Goal: Task Accomplishment & Management: Manage account settings

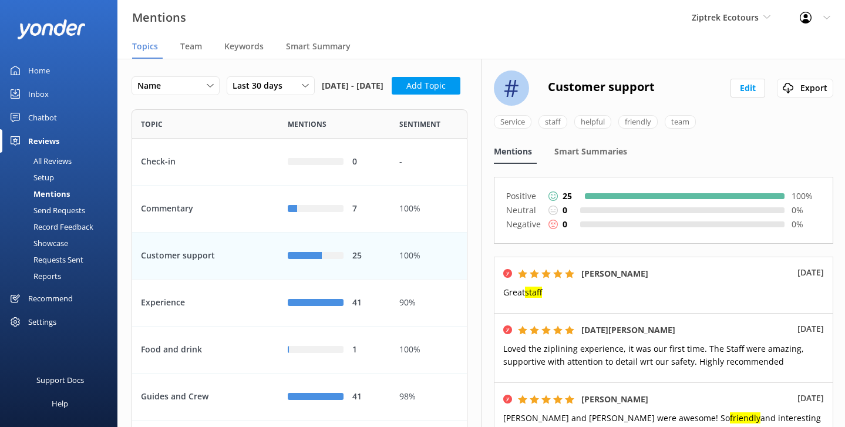
scroll to position [1, 1]
click at [41, 75] on div "Home" at bounding box center [39, 70] width 22 height 23
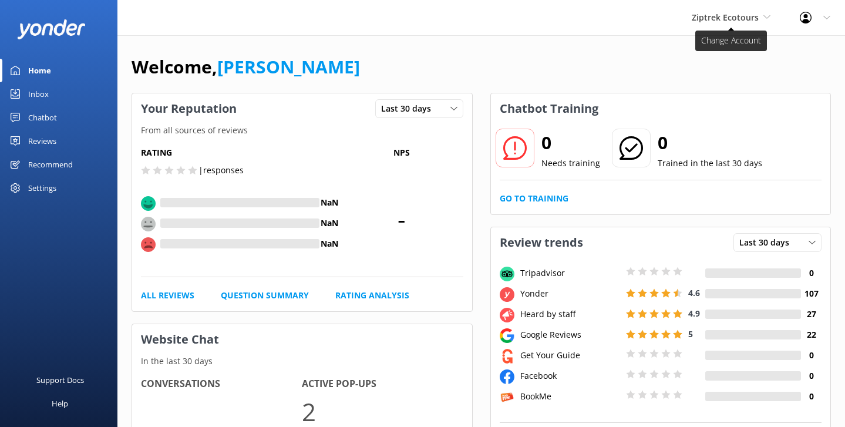
click at [739, 17] on span "Ziptrek Ecotours" at bounding box center [724, 17] width 67 height 11
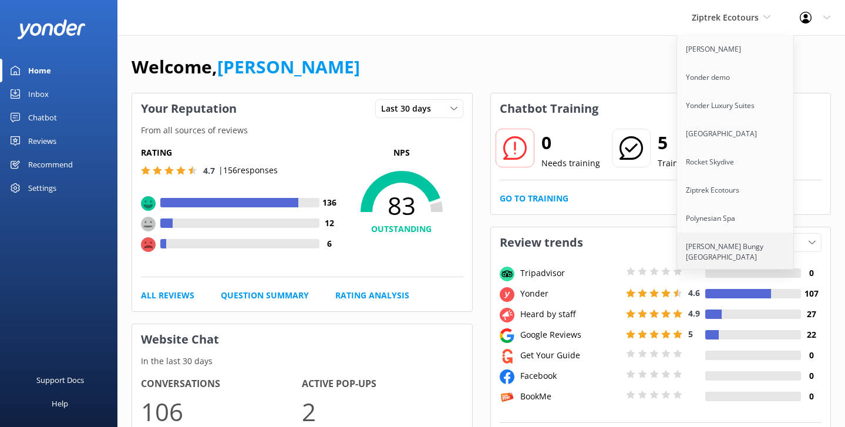
click at [718, 244] on link "[PERSON_NAME] Bungy [GEOGRAPHIC_DATA]" at bounding box center [735, 251] width 117 height 39
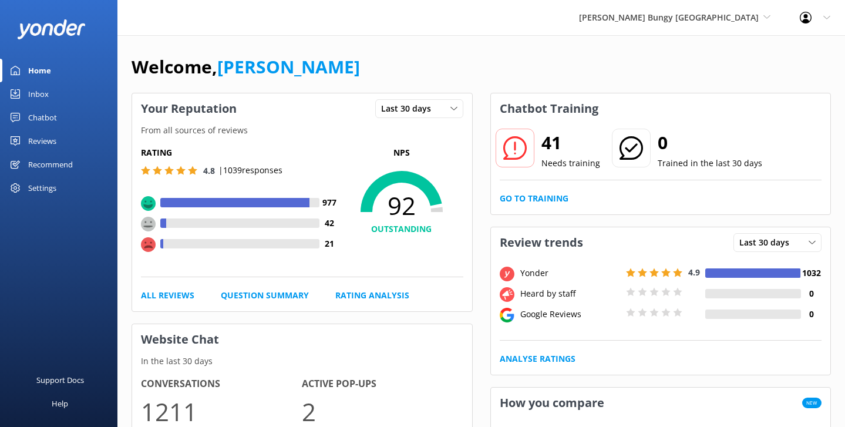
click at [316, 79] on div "Welcome, [PERSON_NAME]" at bounding box center [480, 73] width 699 height 40
click at [32, 117] on div "Chatbot" at bounding box center [42, 117] width 29 height 23
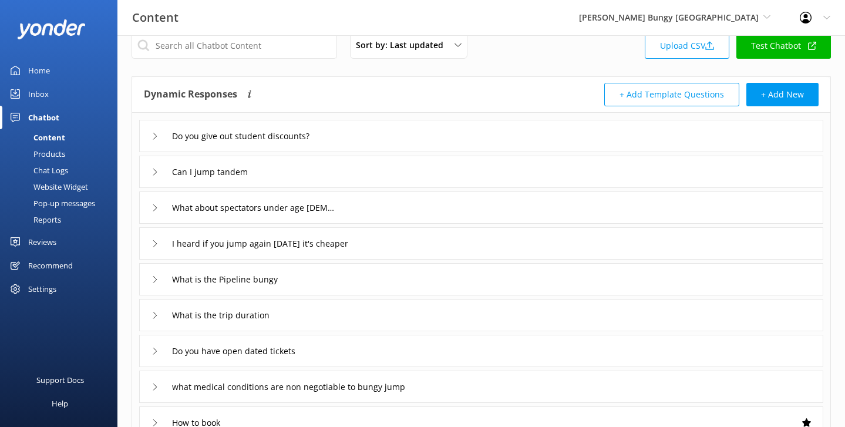
scroll to position [28, 0]
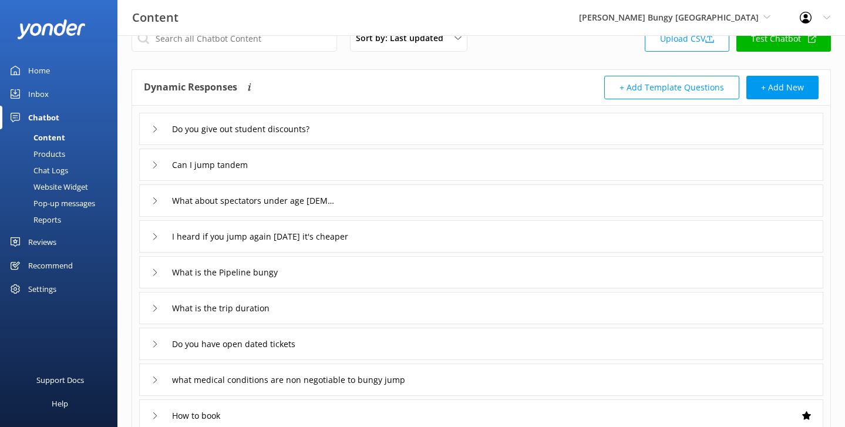
click at [158, 163] on div "Can I jump tandem" at bounding box center [200, 164] width 99 height 19
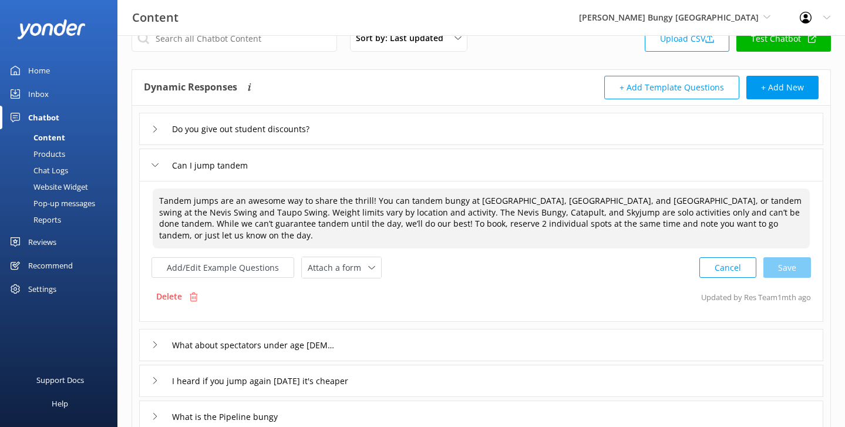
click at [310, 220] on textarea "Tandem jumps are an awesome way to share the thrill! You can tandem bungy at [G…" at bounding box center [481, 218] width 657 height 60
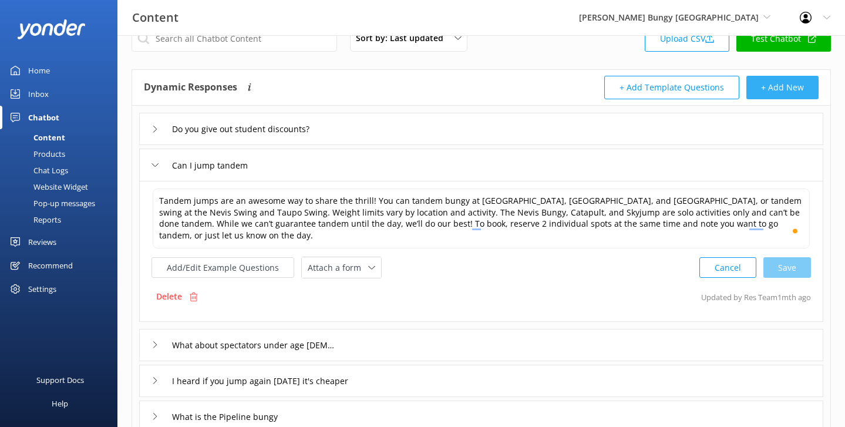
click at [774, 89] on button "+ Add New" at bounding box center [782, 87] width 72 height 23
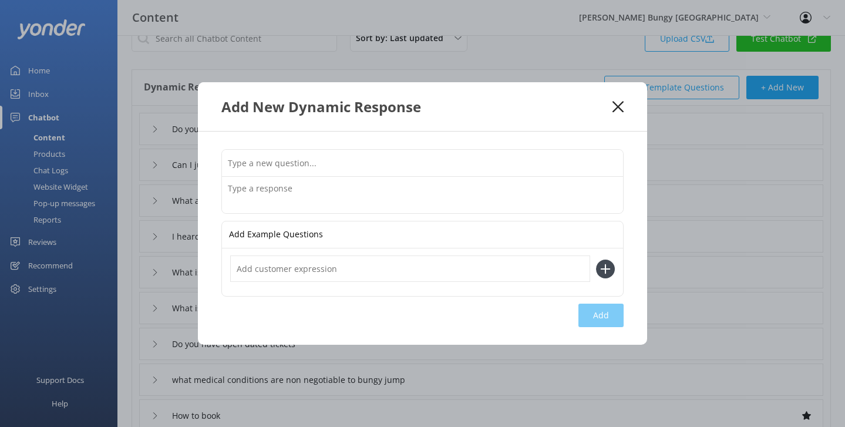
click at [618, 107] on use at bounding box center [617, 106] width 11 height 11
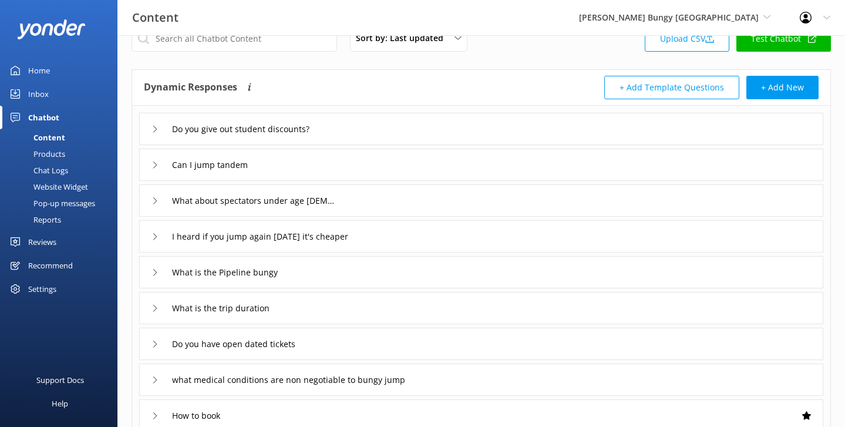
click at [155, 163] on use at bounding box center [155, 164] width 4 height 6
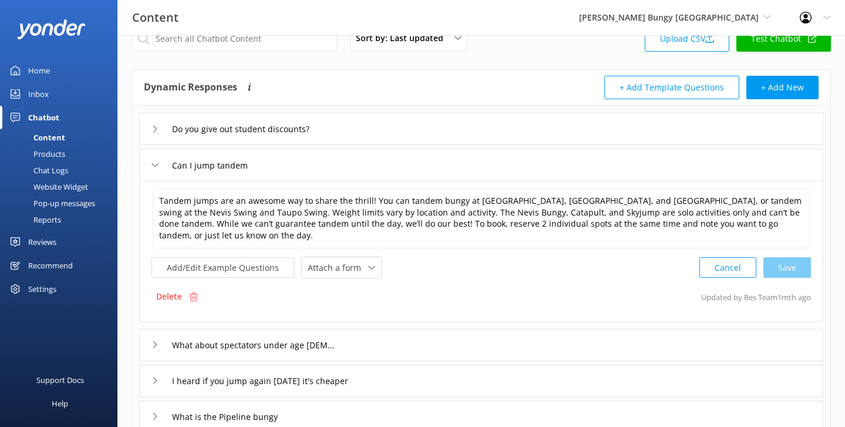
click at [159, 130] on div "Do you give out student discounts?" at bounding box center [238, 128] width 174 height 19
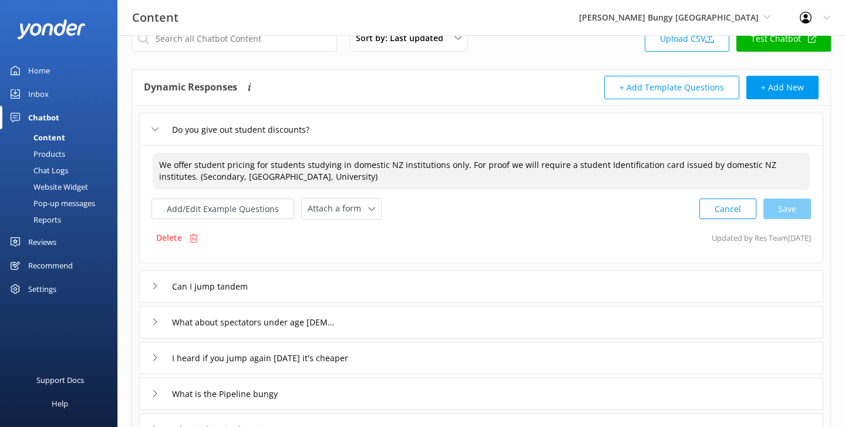
click at [335, 174] on textarea "We offer student pricing for students studying in domestic NZ institutions only…" at bounding box center [481, 171] width 657 height 37
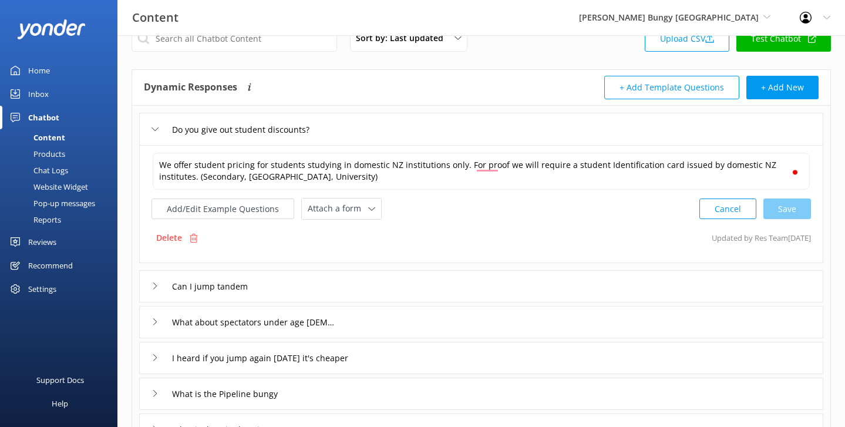
click at [151, 129] on icon at bounding box center [154, 129] width 7 height 7
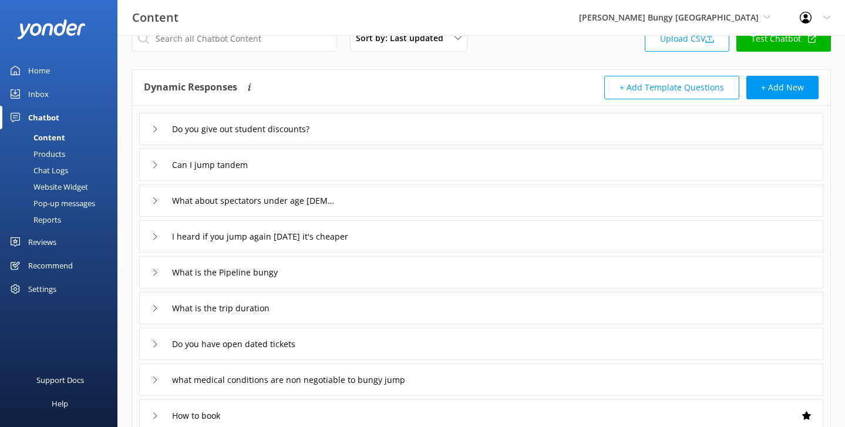
click at [38, 76] on div "Home" at bounding box center [39, 70] width 22 height 23
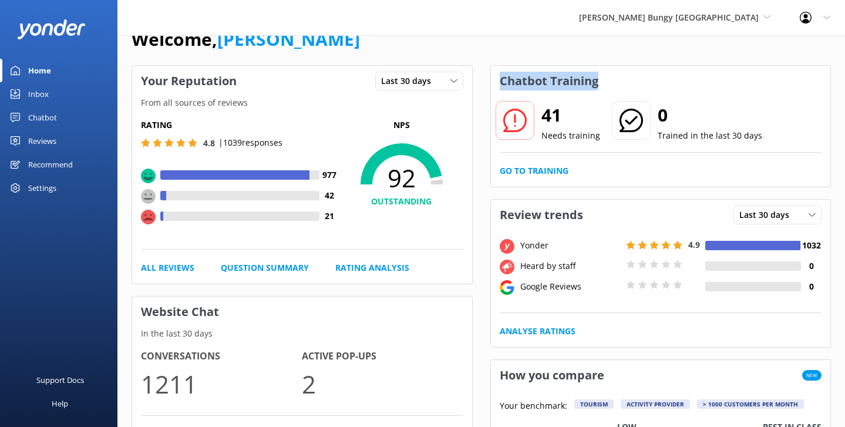
drag, startPoint x: 617, startPoint y: 84, endPoint x: 499, endPoint y: 83, distance: 118.6
click at [499, 83] on div "Chatbot Training" at bounding box center [661, 81] width 340 height 31
click at [603, 72] on h3 "Chatbot Training" at bounding box center [549, 81] width 116 height 31
drag, startPoint x: 565, startPoint y: 112, endPoint x: 543, endPoint y: 112, distance: 21.7
click at [543, 112] on h2 "41" at bounding box center [570, 115] width 59 height 28
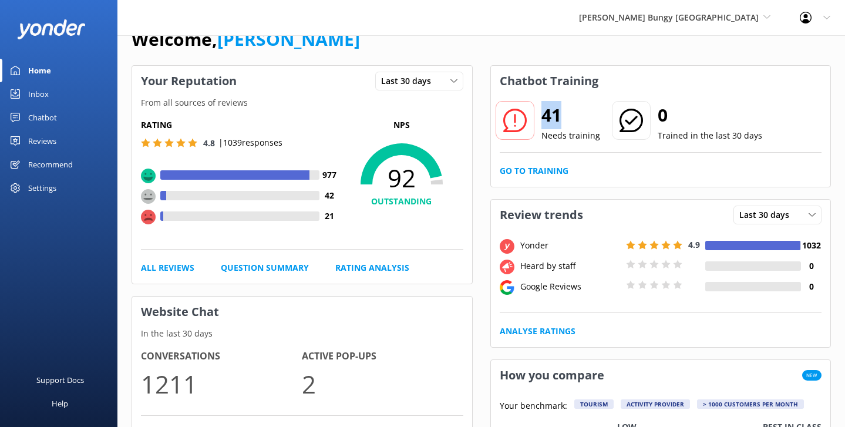
click at [571, 113] on h2 "41" at bounding box center [570, 115] width 59 height 28
click at [529, 172] on link "Go to Training" at bounding box center [534, 170] width 69 height 13
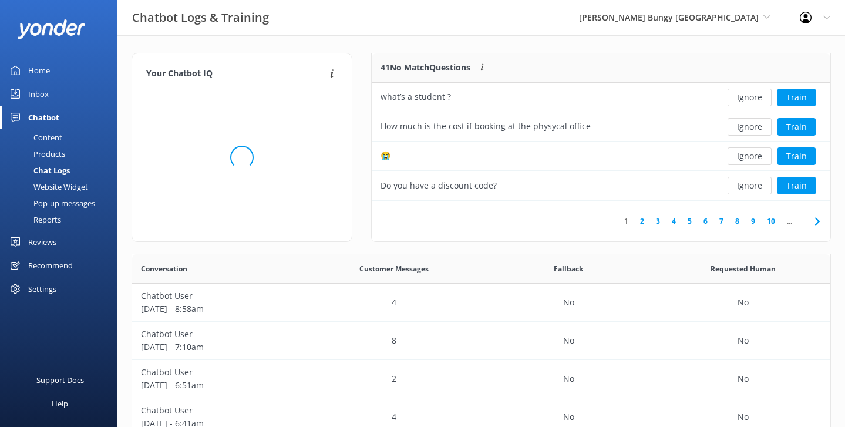
scroll to position [411, 698]
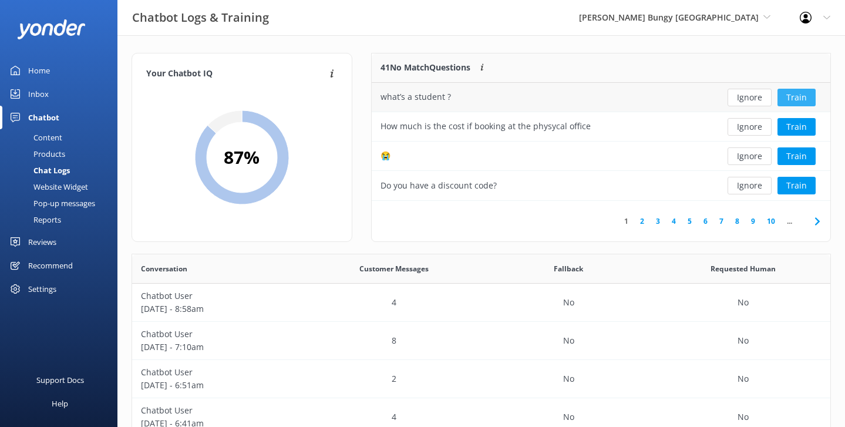
click at [798, 92] on button "Train" at bounding box center [796, 98] width 38 height 18
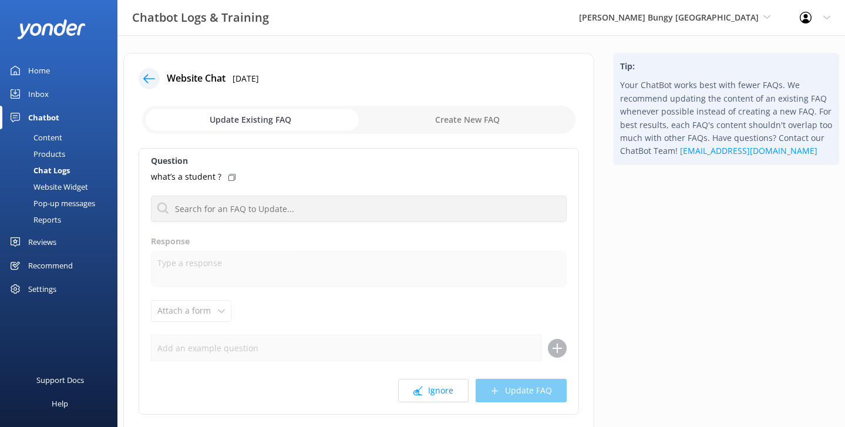
click at [151, 71] on div at bounding box center [149, 78] width 21 height 21
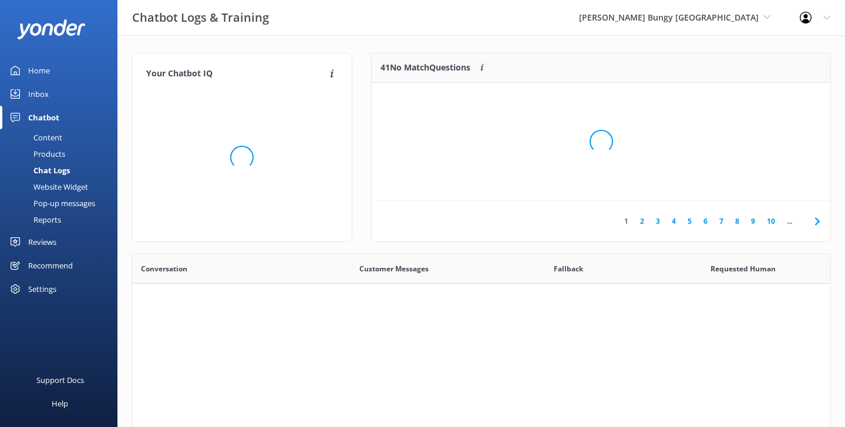
scroll to position [411, 698]
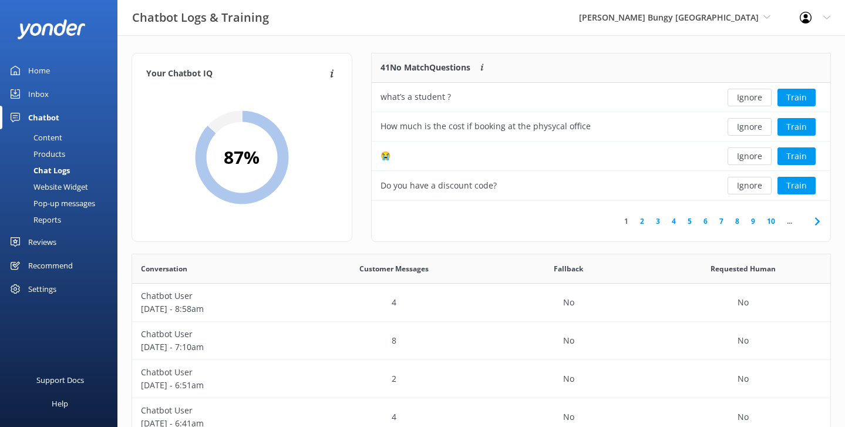
click at [320, 42] on div "Your Chatbot IQ Your Chatbot IQ is the percentage of trained FAQs against untra…" at bounding box center [480, 382] width 727 height 695
click at [130, 82] on div "Your Chatbot IQ Your Chatbot IQ is the percentage of trained FAQs against untra…" at bounding box center [241, 153] width 239 height 201
click at [53, 214] on div "Reports" at bounding box center [34, 219] width 54 height 16
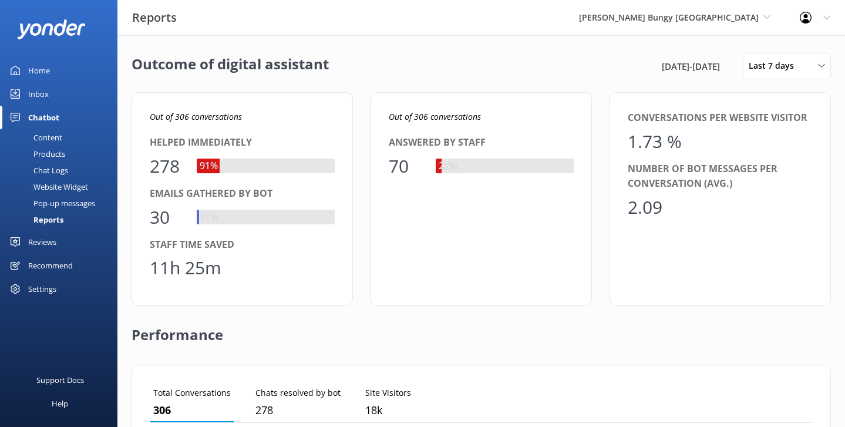
scroll to position [118, 663]
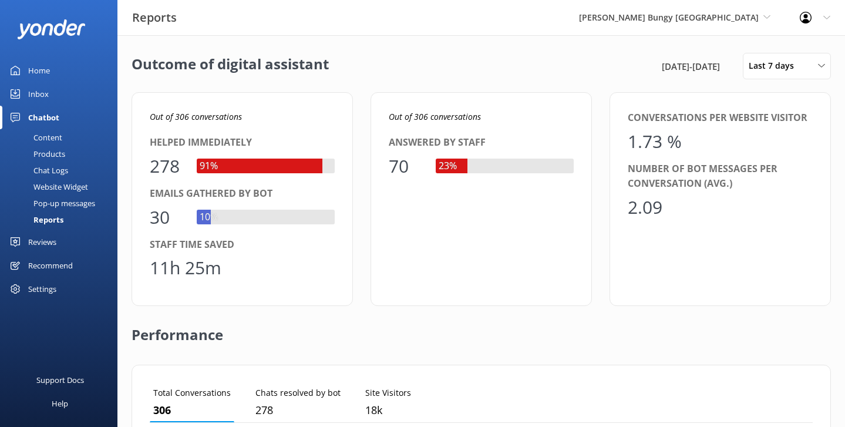
click at [419, 42] on div "Outcome of digital assistant [DATE] - [DATE] Last 7 days Last 7 days Last 30 da…" at bounding box center [480, 426] width 727 height 783
click at [754, 62] on span "Last 7 days" at bounding box center [774, 65] width 52 height 13
click at [374, 55] on div "Outcome of digital assistant [DATE] - [DATE] Last 7 days Last 7 days Last 30 da…" at bounding box center [480, 66] width 699 height 26
drag, startPoint x: 612, startPoint y: 67, endPoint x: 725, endPoint y: 69, distance: 113.3
click at [725, 69] on div "[DATE] - [DATE]" at bounding box center [697, 66] width 77 height 14
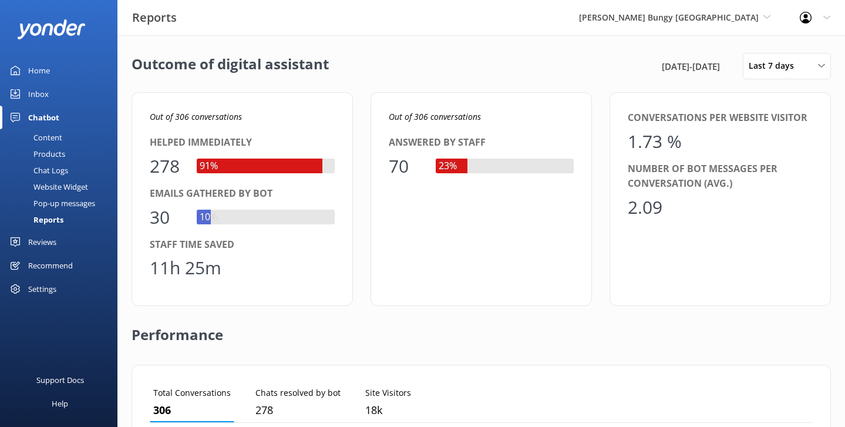
click at [725, 69] on div "[DATE] - [DATE]" at bounding box center [697, 66] width 77 height 14
click at [780, 68] on span "Last 7 days" at bounding box center [774, 65] width 52 height 13
click at [757, 173] on link "Last 90 days" at bounding box center [795, 164] width 104 height 23
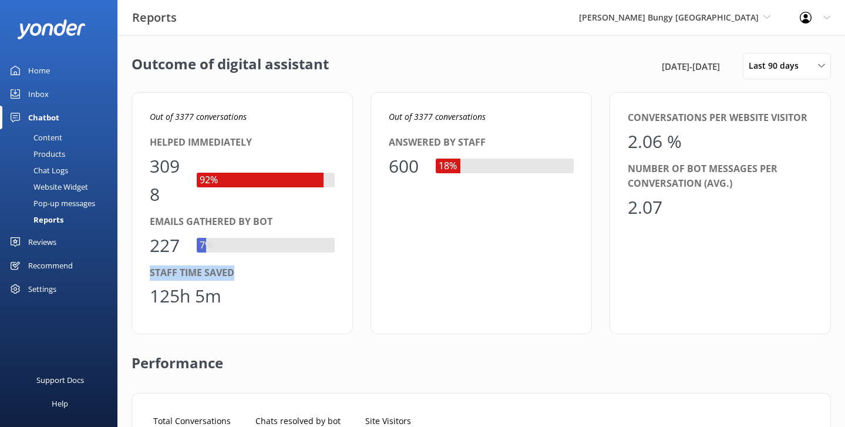
drag, startPoint x: 237, startPoint y: 269, endPoint x: 151, endPoint y: 267, distance: 85.7
click at [151, 267] on div "Staff time saved" at bounding box center [242, 272] width 185 height 15
click at [360, 74] on div "Outcome of digital assistant [DATE] - [DATE] Last 90 days Last 7 days Last 30 d…" at bounding box center [480, 66] width 699 height 26
drag, startPoint x: 234, startPoint y: 298, endPoint x: 142, endPoint y: 272, distance: 95.9
click at [142, 272] on div "Out of 3377 conversations Helped immediately 3098 92% Emails gathered by bot 22…" at bounding box center [241, 213] width 221 height 242
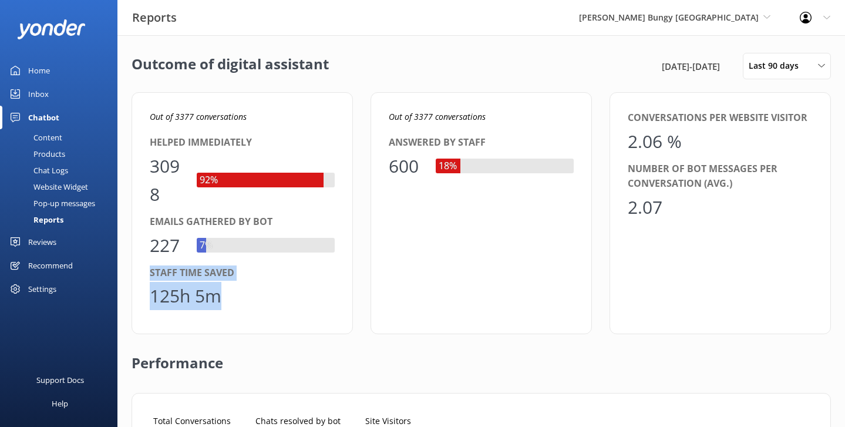
click at [274, 302] on div "125h 5m" at bounding box center [242, 296] width 185 height 28
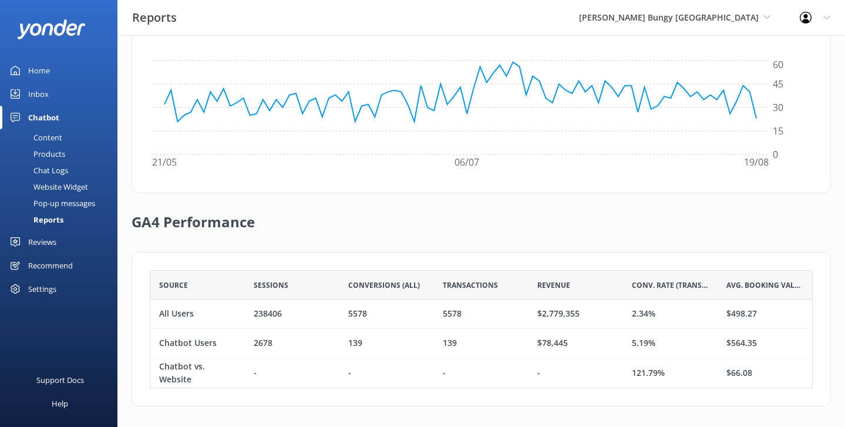
scroll to position [420, 0]
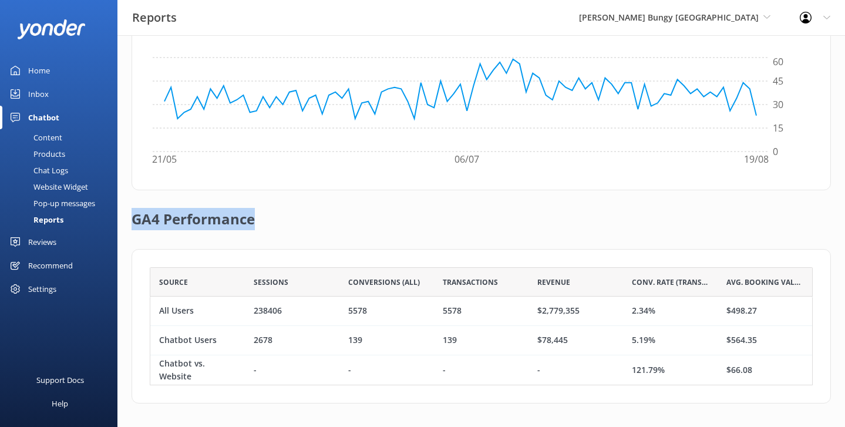
drag, startPoint x: 269, startPoint y: 225, endPoint x: 130, endPoint y: 211, distance: 139.8
click at [130, 211] on div "Outcome of digital assistant [DATE] - [DATE] Last 90 days Last 7 days Last 30 d…" at bounding box center [480, 21] width 727 height 811
click at [177, 215] on h2 "GA4 Performance" at bounding box center [192, 213] width 123 height 47
drag, startPoint x: 214, startPoint y: 309, endPoint x: 158, endPoint y: 306, distance: 55.8
click at [158, 306] on div "All Users" at bounding box center [197, 310] width 95 height 29
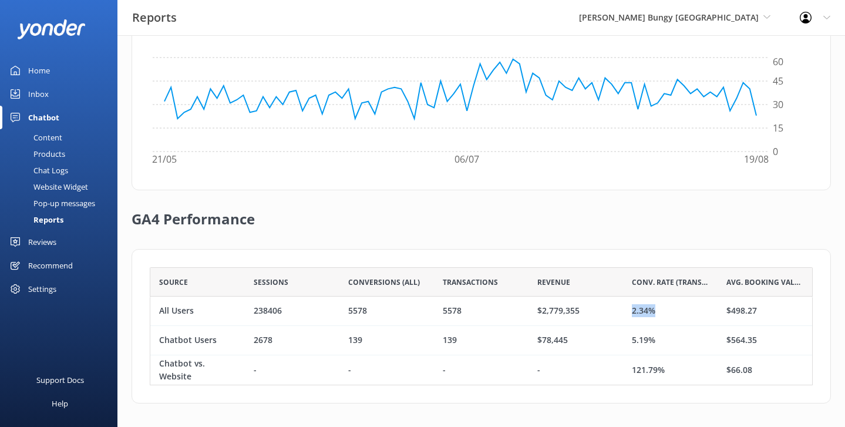
drag, startPoint x: 660, startPoint y: 312, endPoint x: 630, endPoint y: 311, distance: 30.0
click at [630, 311] on div "2.34%" at bounding box center [670, 310] width 95 height 29
drag, startPoint x: 228, startPoint y: 339, endPoint x: 156, endPoint y: 337, distance: 72.2
click at [156, 337] on div "Chatbot Users" at bounding box center [197, 340] width 95 height 29
drag, startPoint x: 662, startPoint y: 337, endPoint x: 631, endPoint y: 337, distance: 30.5
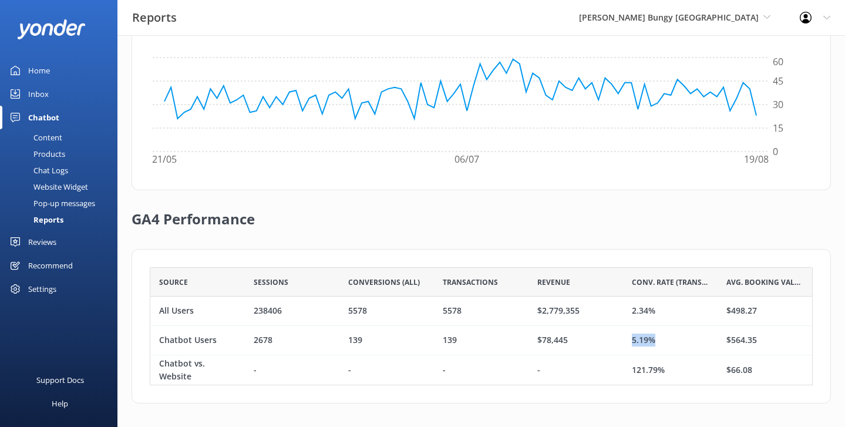
click at [631, 337] on div "5.19%" at bounding box center [670, 340] width 95 height 29
drag, startPoint x: 673, startPoint y: 372, endPoint x: 619, endPoint y: 372, distance: 54.6
click at [619, 372] on div "Chatbot vs. Website - - - - 121.79% $66.08" at bounding box center [481, 369] width 663 height 29
drag, startPoint x: 577, startPoint y: 285, endPoint x: 527, endPoint y: 284, distance: 49.9
click at [527, 284] on div "Source Sessions Conversions (All) Transactions Revenue Conv. Rate (Transactions…" at bounding box center [481, 281] width 663 height 29
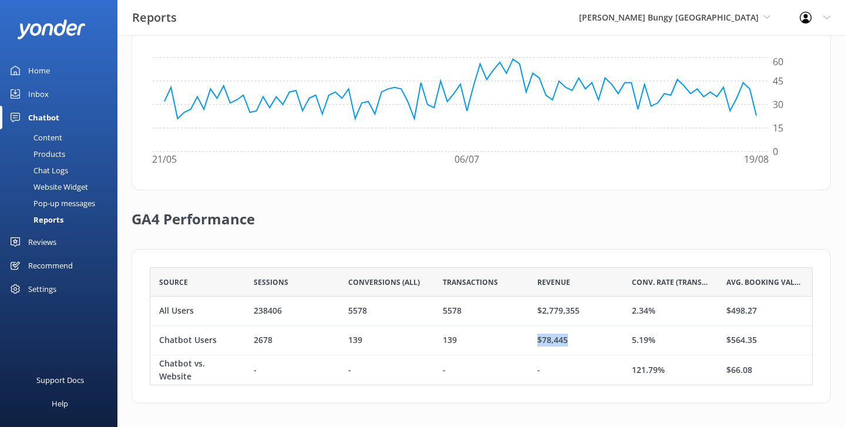
drag, startPoint x: 572, startPoint y: 333, endPoint x: 525, endPoint y: 335, distance: 47.0
click at [525, 335] on div "Chatbot Users 2678 139 139 $78,445 5.19% $564.35" at bounding box center [481, 340] width 663 height 29
click at [49, 245] on div "Reviews" at bounding box center [42, 241] width 28 height 23
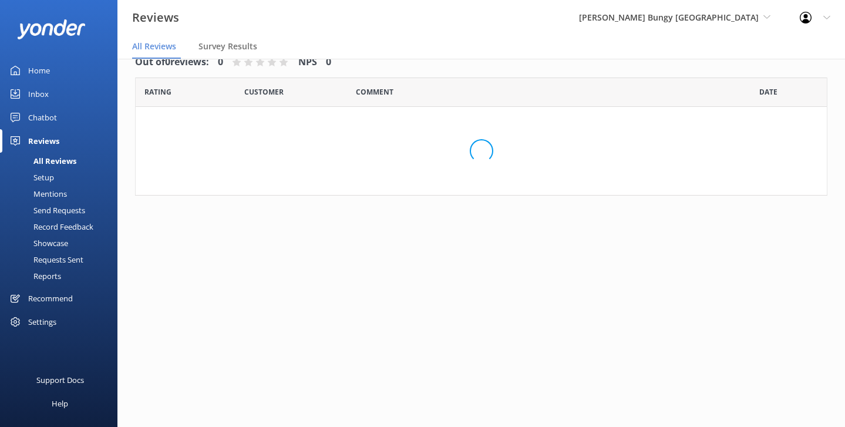
scroll to position [23, 0]
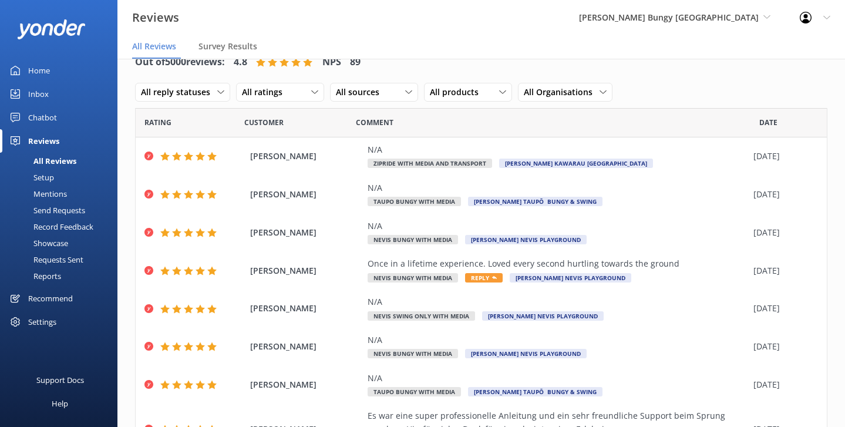
click at [58, 194] on div "Mentions" at bounding box center [37, 193] width 60 height 16
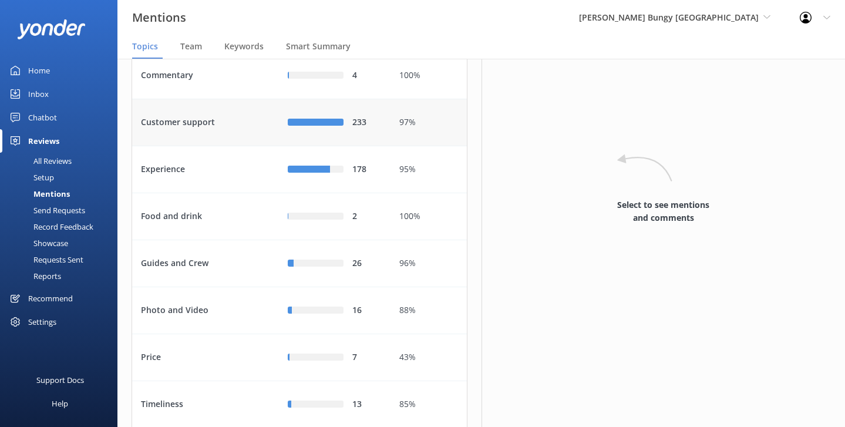
scroll to position [136, 0]
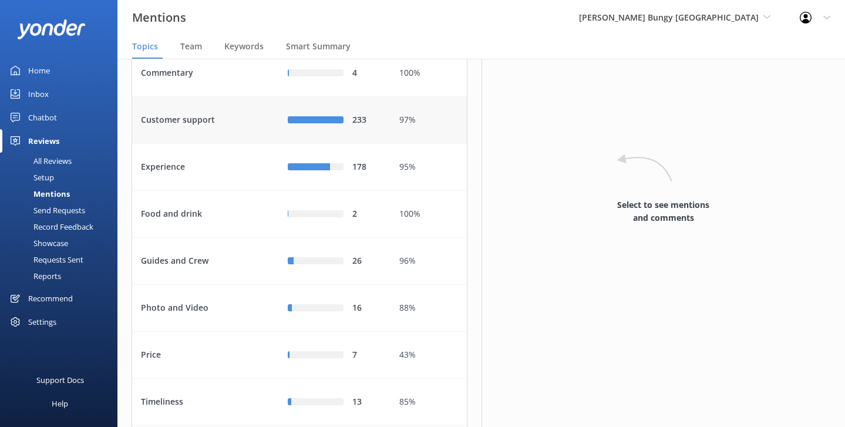
click at [211, 144] on div "Customer support" at bounding box center [205, 120] width 147 height 47
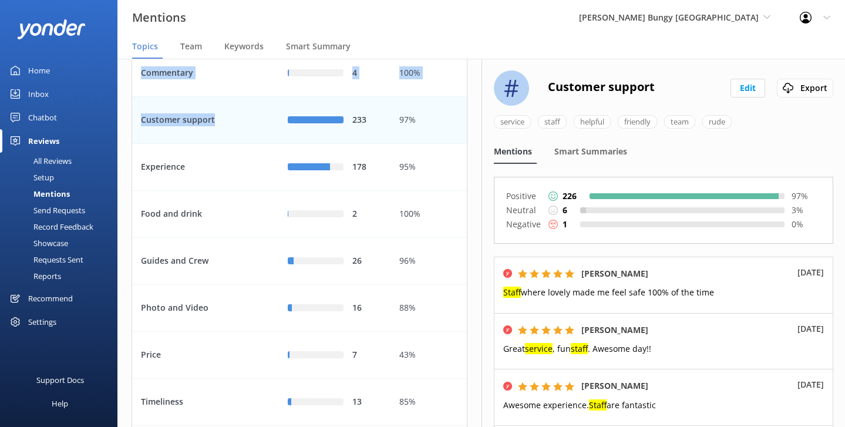
drag, startPoint x: 217, startPoint y: 146, endPoint x: 130, endPoint y: 143, distance: 87.5
click at [130, 143] on div "Name Name Highest mentions Last 30 days Last 7 days Last 30 days Last 90 days L…" at bounding box center [299, 286] width 364 height 726
click at [180, 144] on div "Customer support" at bounding box center [205, 120] width 147 height 47
drag, startPoint x: 371, startPoint y: 145, endPoint x: 350, endPoint y: 144, distance: 20.6
click at [350, 127] on div "233" at bounding box center [335, 120] width 94 height 13
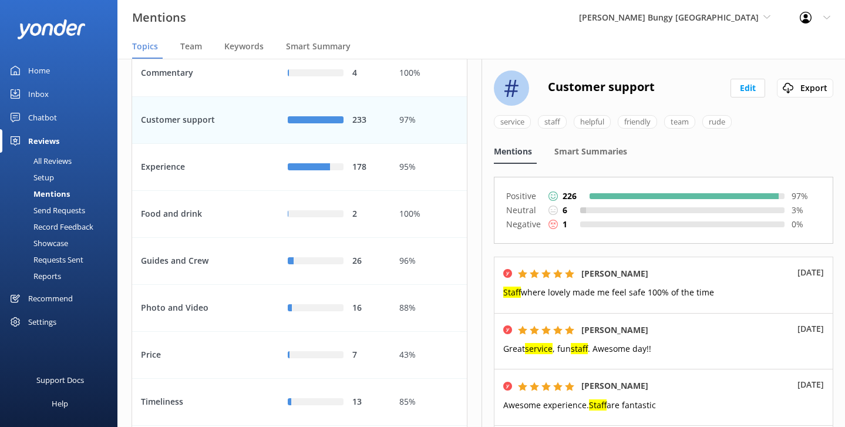
click at [534, 156] on div "Mentions" at bounding box center [515, 151] width 43 height 23
click at [193, 52] on div "Team" at bounding box center [193, 46] width 26 height 23
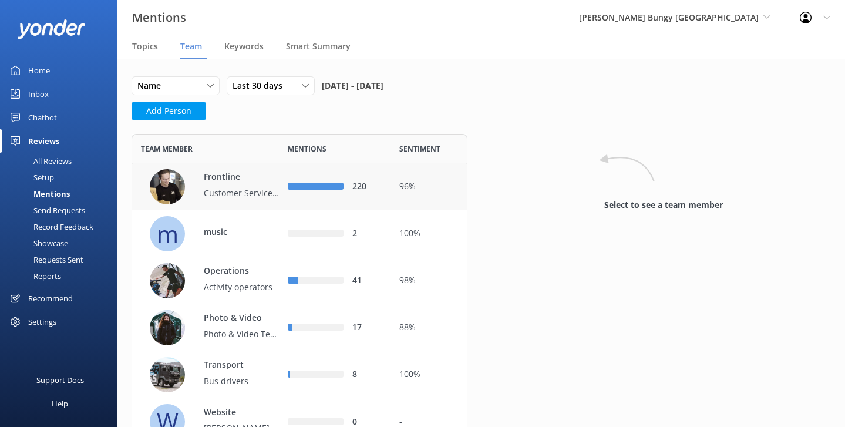
click at [244, 188] on p "Customer Service & Sales" at bounding box center [242, 193] width 76 height 13
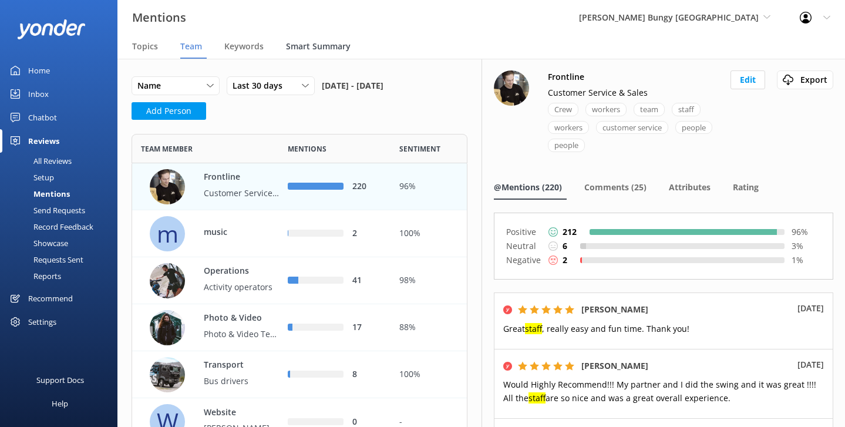
click at [342, 47] on span "Smart Summary" at bounding box center [318, 47] width 65 height 12
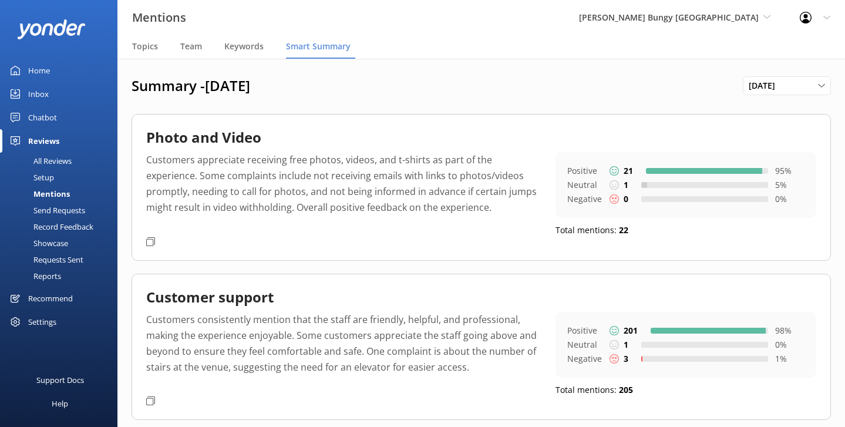
click at [45, 175] on div "Setup" at bounding box center [30, 177] width 47 height 16
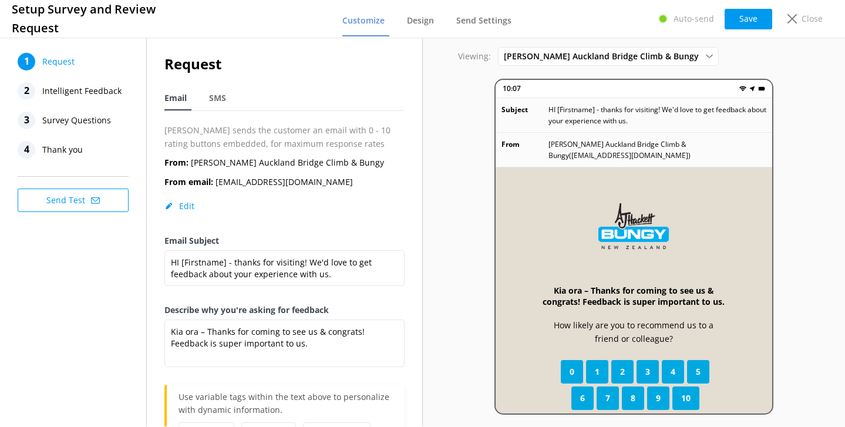
click at [94, 90] on span "Intelligent Feedback" at bounding box center [81, 91] width 79 height 18
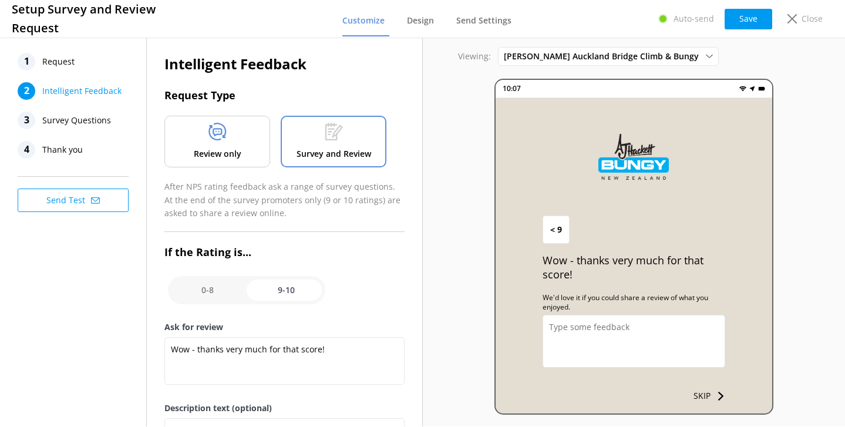
scroll to position [1, 0]
click at [88, 119] on span "Survey Questions" at bounding box center [76, 121] width 69 height 18
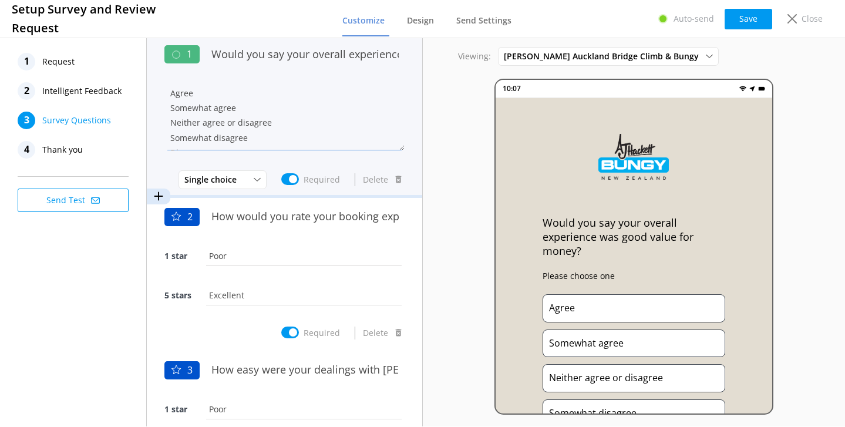
click at [347, 149] on textarea "Agree Somewhat agree Neither agree or disagree Somewhat disagree Disagree" at bounding box center [284, 115] width 240 height 70
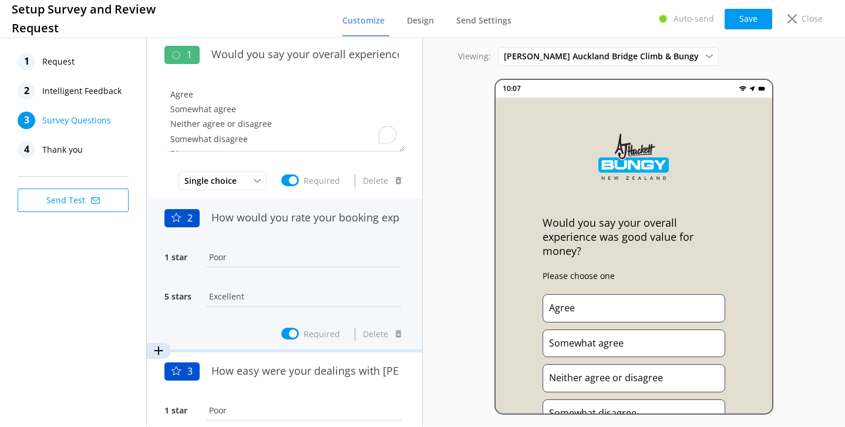
click at [338, 254] on input "Poor" at bounding box center [303, 257] width 201 height 26
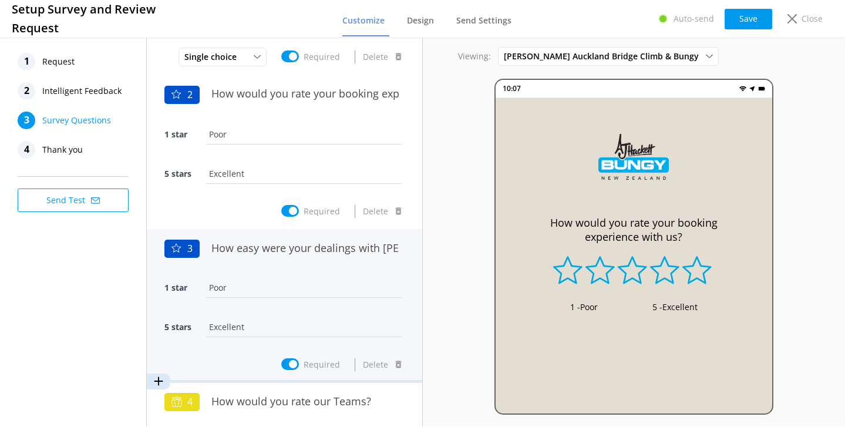
click at [325, 292] on input "Poor" at bounding box center [303, 287] width 201 height 26
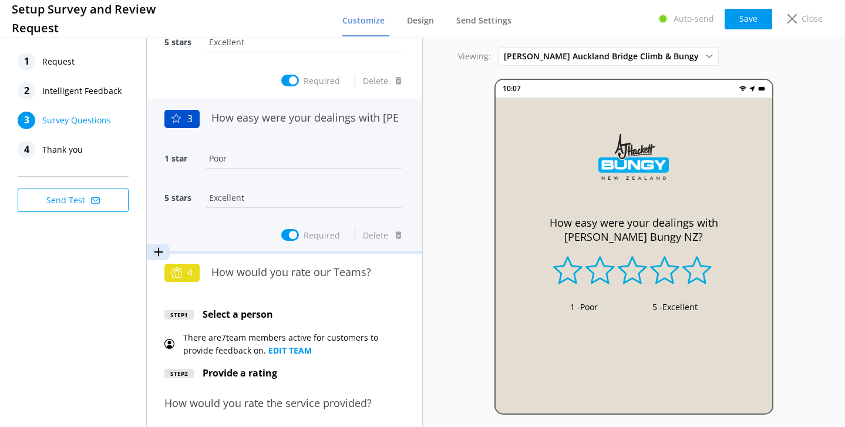
scroll to position [259, 0]
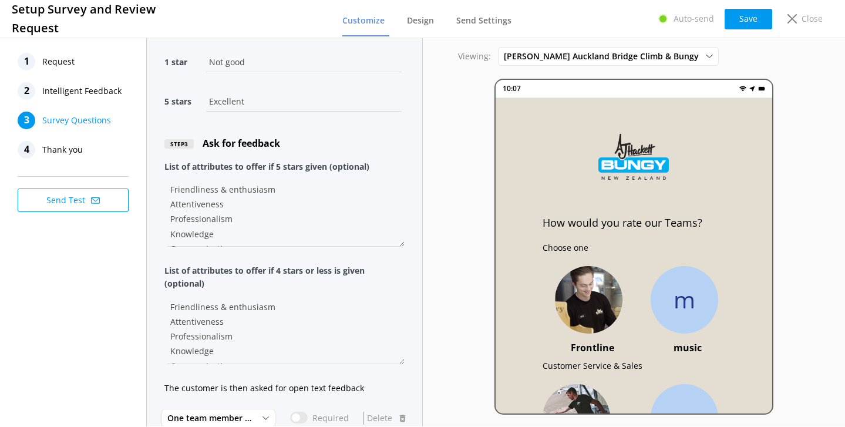
scroll to position [15, 0]
click at [354, 187] on textarea "Friendliness & enthusiasm Attentiveness Professionalism Knowledge Communication" at bounding box center [284, 211] width 240 height 70
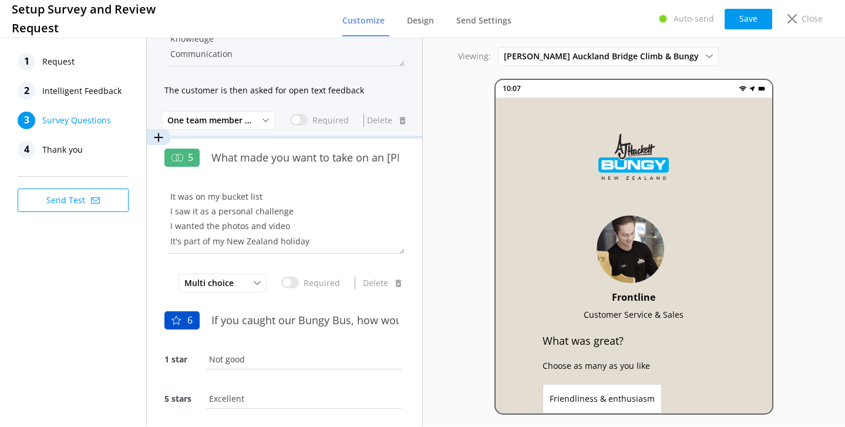
scroll to position [0, 0]
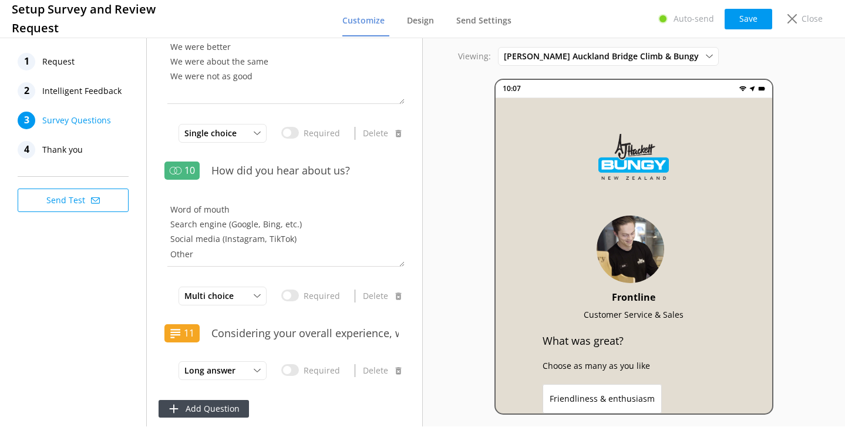
click at [69, 152] on span "Thank you" at bounding box center [62, 150] width 41 height 18
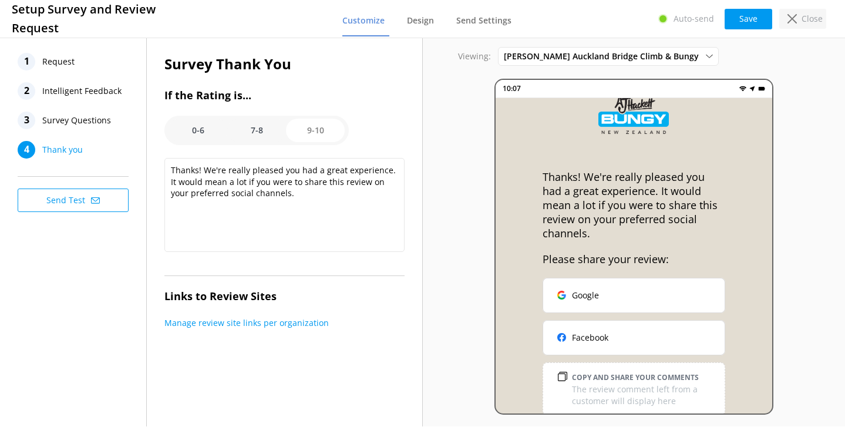
click at [793, 19] on use at bounding box center [791, 18] width 9 height 9
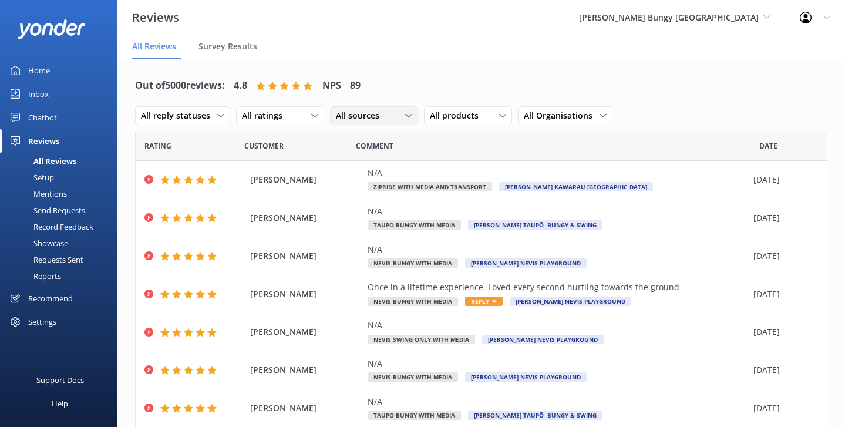
click at [390, 113] on div "All sources" at bounding box center [374, 115] width 82 height 13
click at [391, 213] on div "Google reviews" at bounding box center [381, 211] width 69 height 12
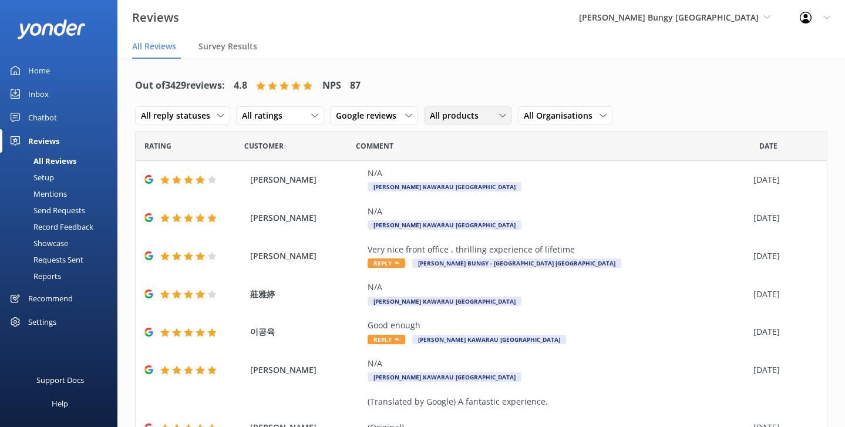
click at [430, 115] on span "All products" at bounding box center [458, 115] width 56 height 13
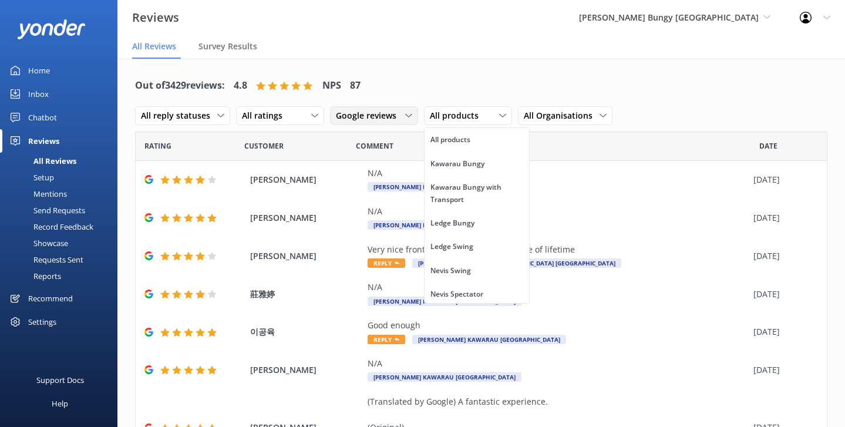
click at [377, 118] on span "Google reviews" at bounding box center [370, 115] width 68 height 13
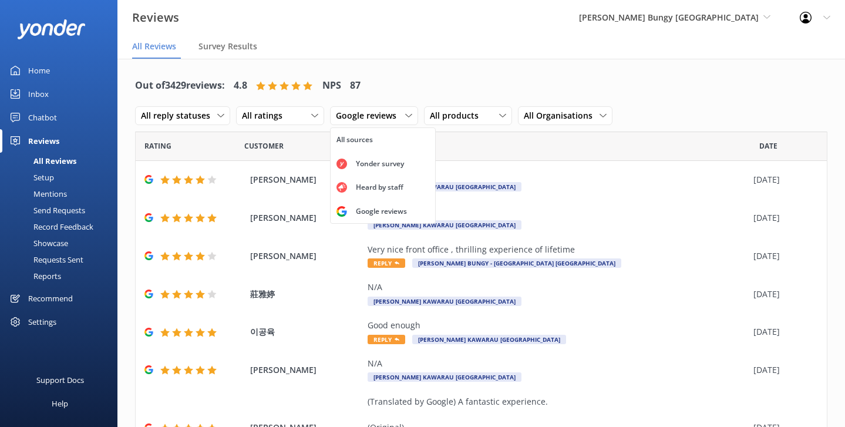
click at [497, 82] on div "Out of 3429 reviews: 4.8 NPS 87 All reply statuses All reply statuses Needs a r…" at bounding box center [481, 100] width 692 height 61
click at [315, 249] on span "[PERSON_NAME]" at bounding box center [306, 255] width 112 height 13
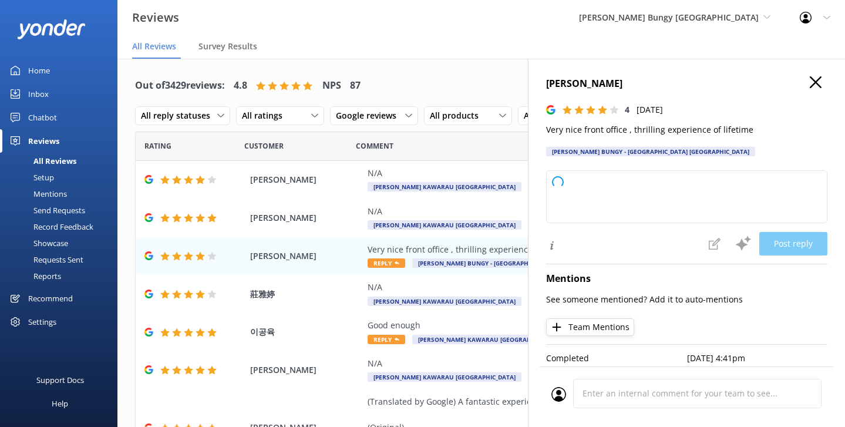
type textarea "Thank you so much for your kind words! We're delighted you enjoyed your experie…"
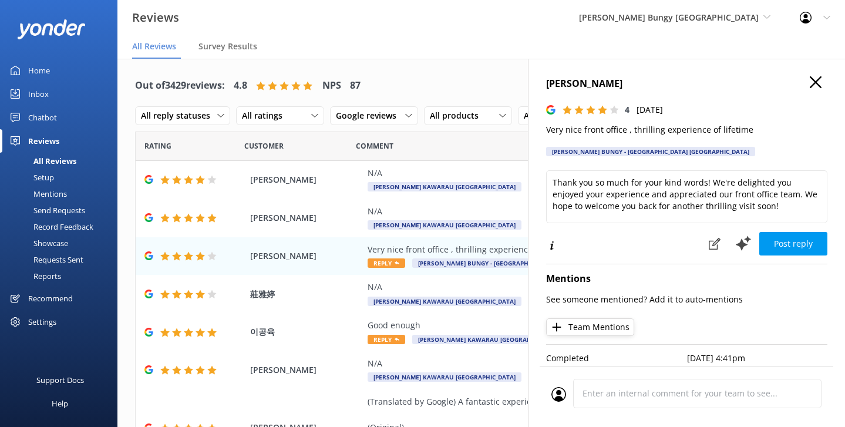
click at [814, 86] on icon at bounding box center [815, 82] width 12 height 12
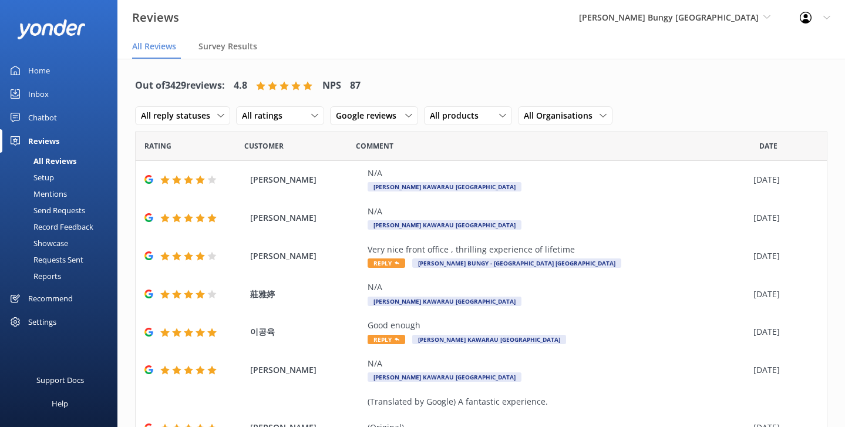
click at [56, 67] on link "Home" at bounding box center [58, 70] width 117 height 23
